Goal: Information Seeking & Learning: Check status

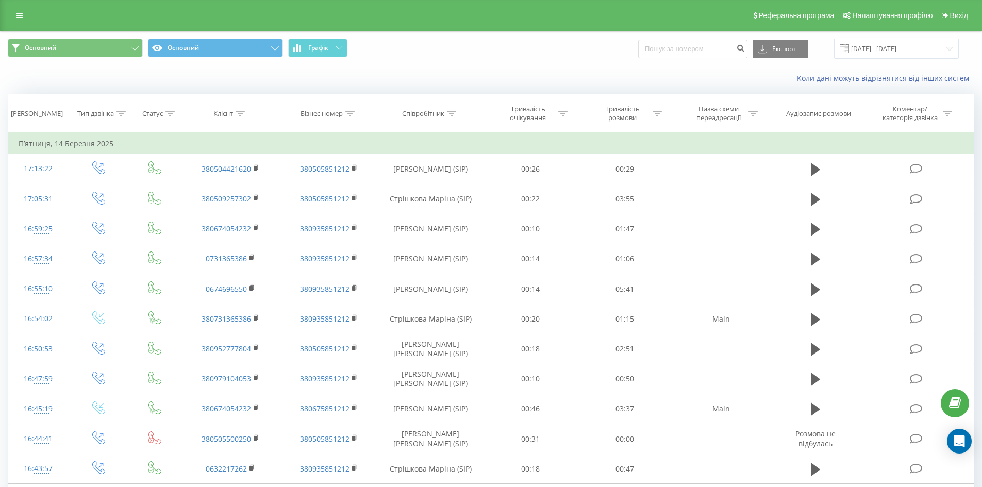
click at [675, 44] on input at bounding box center [692, 49] width 109 height 19
click at [662, 47] on input "380680693131" at bounding box center [692, 49] width 109 height 19
click at [716, 52] on input "0680693131" at bounding box center [692, 49] width 109 height 19
type input "0680693131"
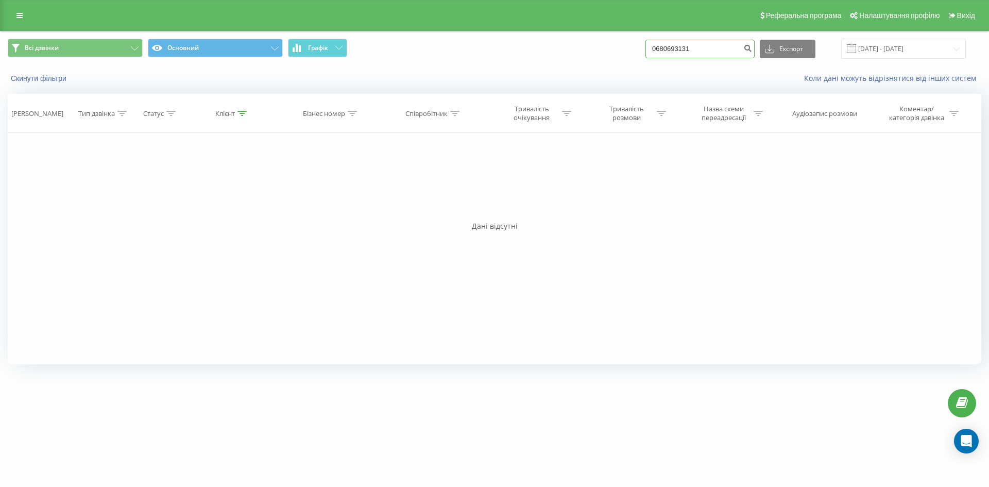
drag, startPoint x: 724, startPoint y: 46, endPoint x: 632, endPoint y: 46, distance: 91.7
click at [632, 46] on div "Всі дзвінки Основний Графік 0680693131 Експорт .csv .xls .xlsx [DATE] - [DATE]" at bounding box center [495, 49] width 974 height 20
